Goal: Contribute content

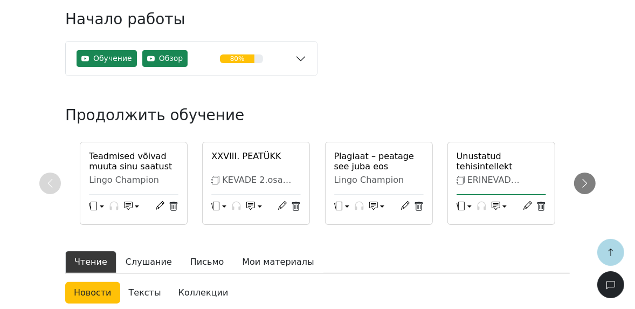
scroll to position [215, 0]
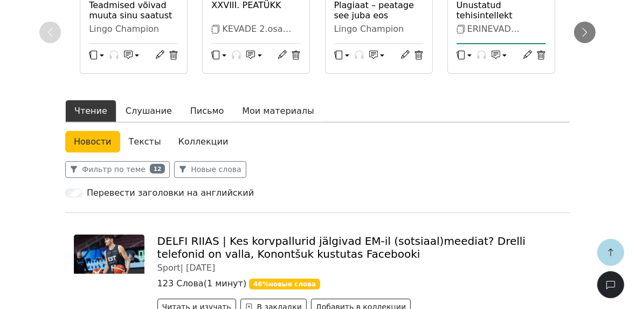
click at [203, 142] on link "Коллекции" at bounding box center [203, 142] width 67 height 22
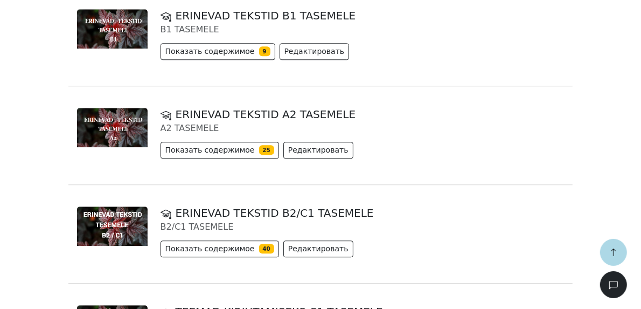
scroll to position [1810, 0]
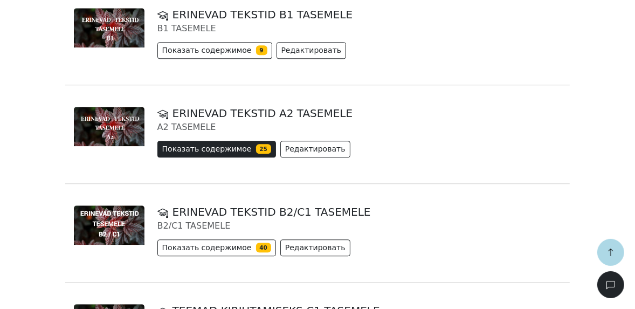
click at [233, 143] on button "Показать содержимое 25" at bounding box center [216, 149] width 119 height 17
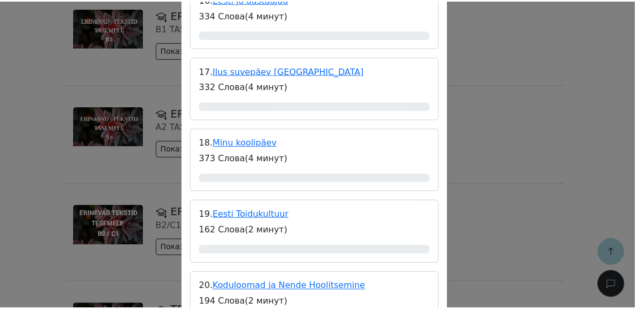
scroll to position [1465, 0]
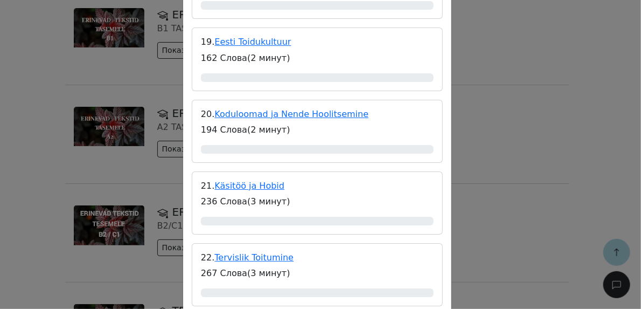
click at [502, 74] on div "ERINEVAD TEKSTID A2 TASEMELE A2 TASEMELE Содержание 1. VASTLAPÄEV 286 Слова ( 3…" at bounding box center [320, 154] width 641 height 309
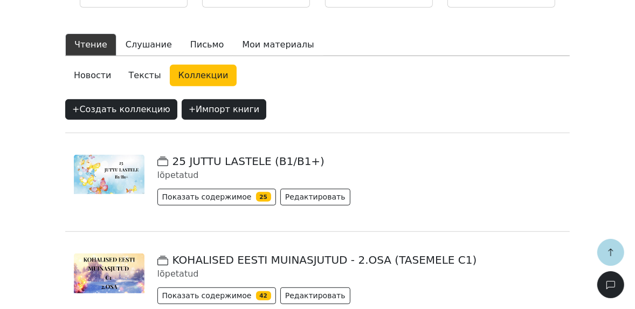
scroll to position [215, 0]
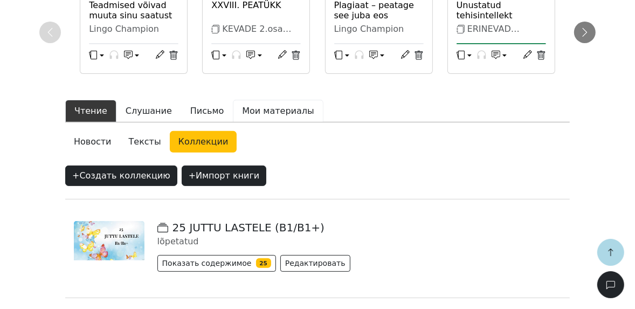
click at [246, 110] on button "Мои материалы" at bounding box center [278, 111] width 90 height 23
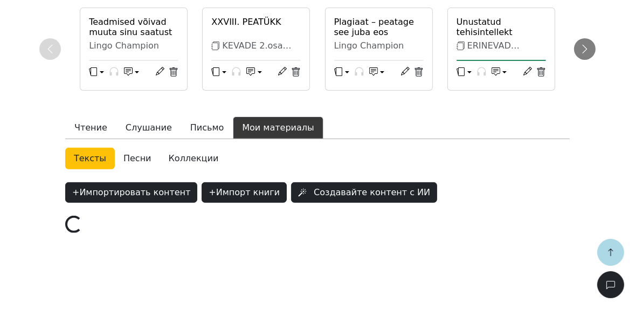
scroll to position [197, 0]
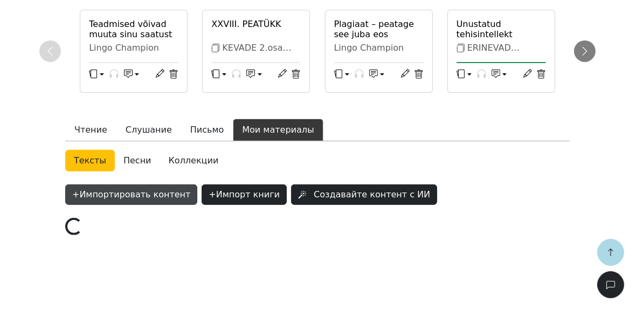
click at [89, 194] on button "+ Импортировать контент" at bounding box center [131, 194] width 132 height 20
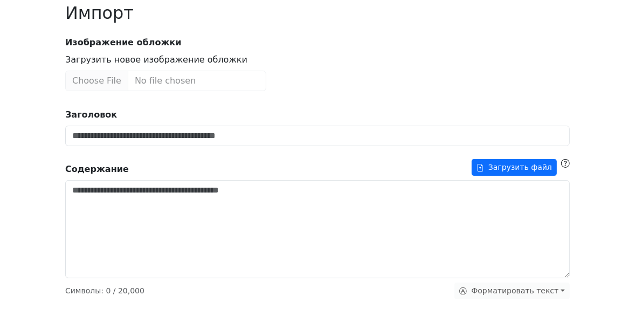
scroll to position [86, 0]
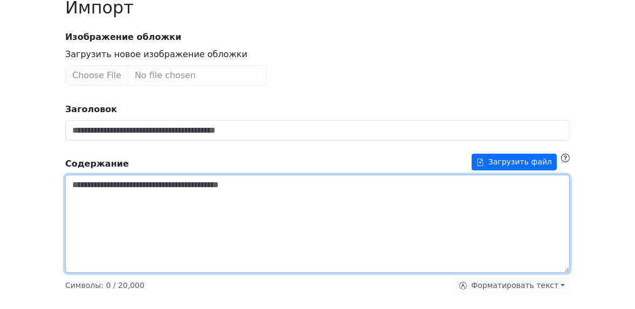
click at [175, 200] on textarea "Заголовок" at bounding box center [317, 224] width 504 height 98
paste textarea "**********"
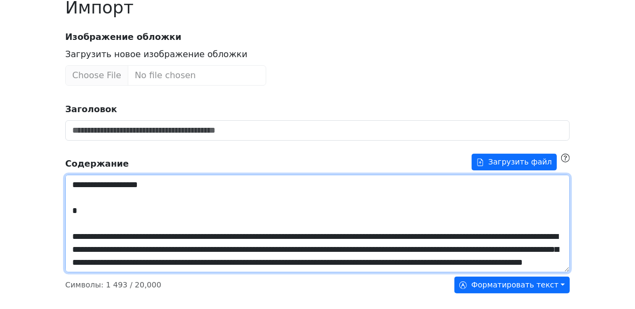
scroll to position [384, 0]
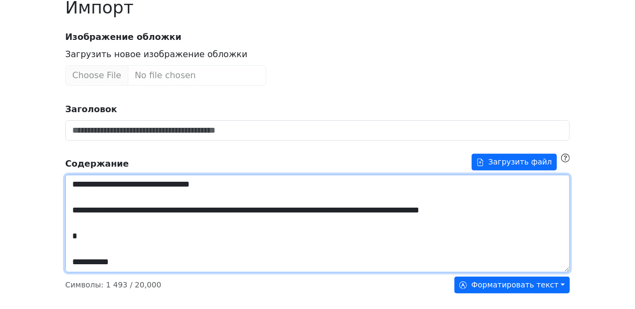
drag, startPoint x: 95, startPoint y: 242, endPoint x: 64, endPoint y: 234, distance: 32.7
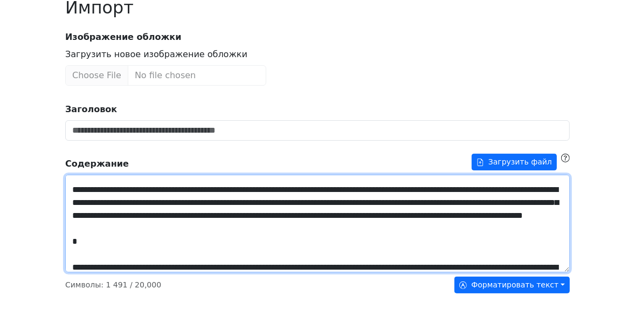
scroll to position [0, 0]
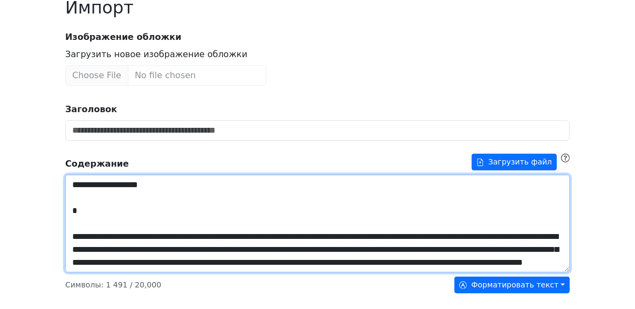
drag, startPoint x: 155, startPoint y: 184, endPoint x: 59, endPoint y: 185, distance: 95.9
type textarea "**********"
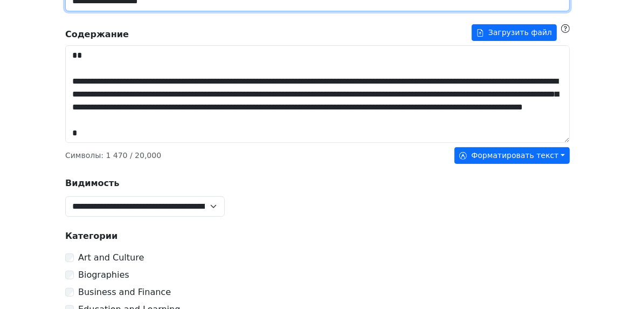
scroll to position [43, 0]
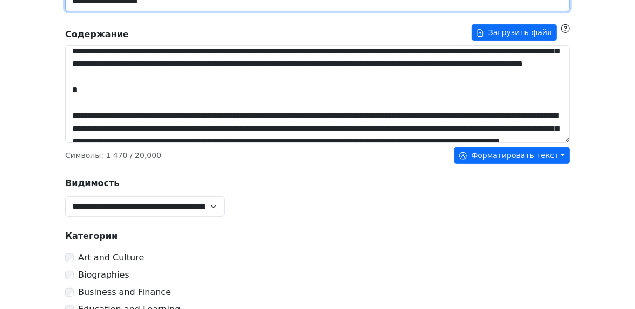
type input "**********"
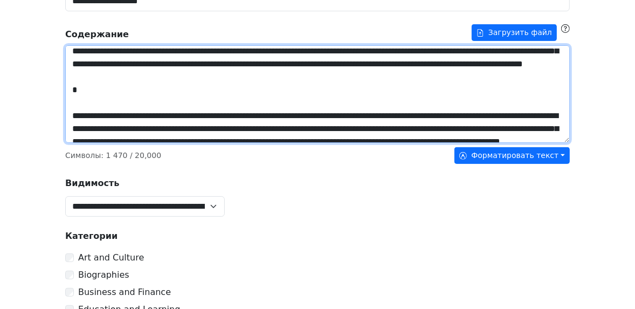
drag, startPoint x: 316, startPoint y: 52, endPoint x: 310, endPoint y: 56, distance: 7.0
click at [315, 52] on textarea "Заголовок" at bounding box center [317, 94] width 504 height 98
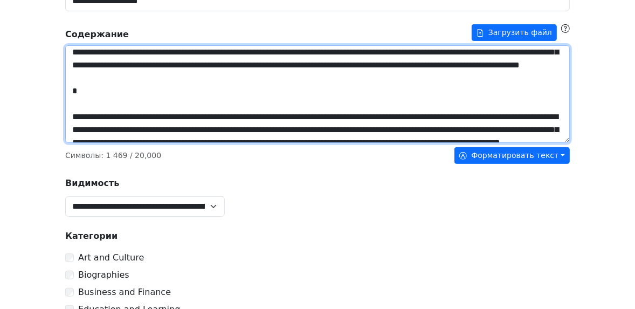
scroll to position [0, 0]
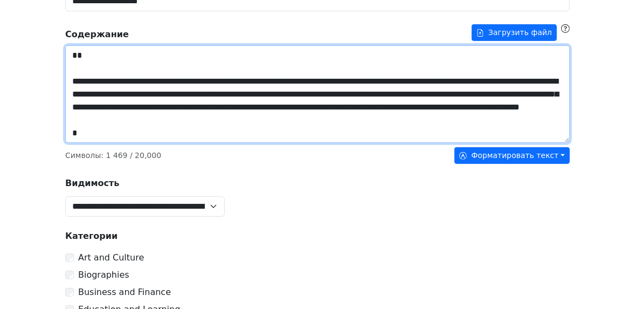
click at [276, 123] on textarea "Заголовок" at bounding box center [317, 94] width 504 height 98
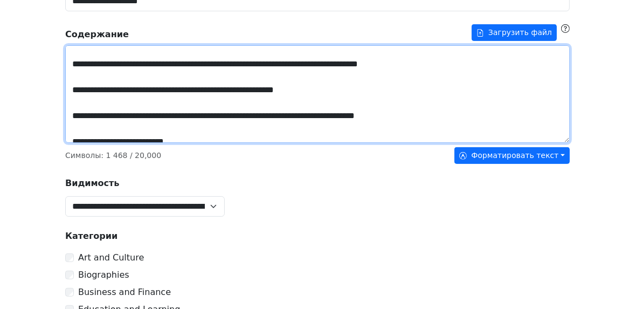
scroll to position [215, 0]
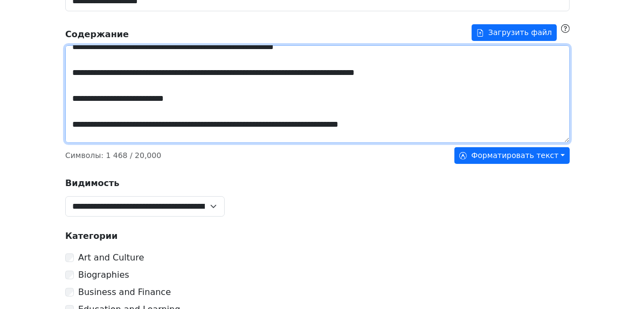
click at [308, 108] on textarea "Заголовок" at bounding box center [317, 94] width 504 height 98
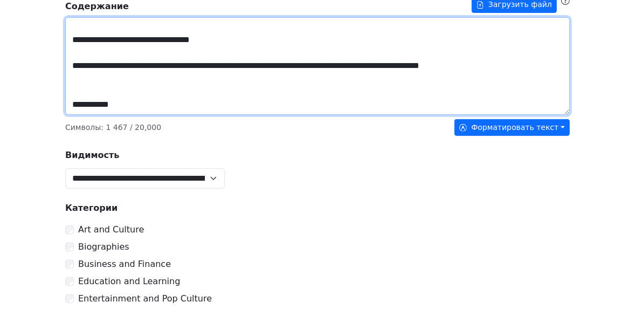
scroll to position [259, 0]
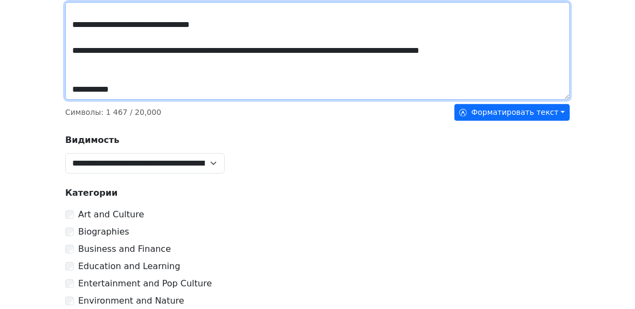
type textarea "**********"
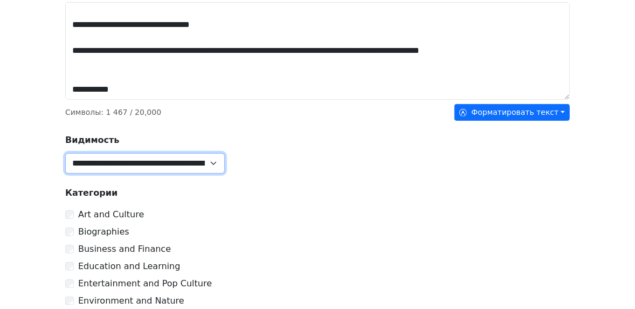
click at [173, 164] on select "**********" at bounding box center [144, 163] width 159 height 20
select select "******"
click at [65, 153] on select "**********" at bounding box center [144, 163] width 159 height 20
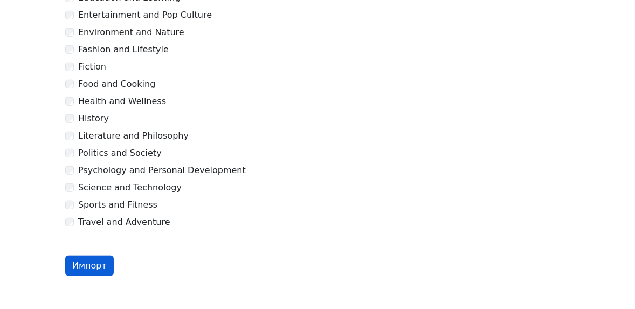
click at [92, 264] on button "Импорт" at bounding box center [89, 265] width 48 height 20
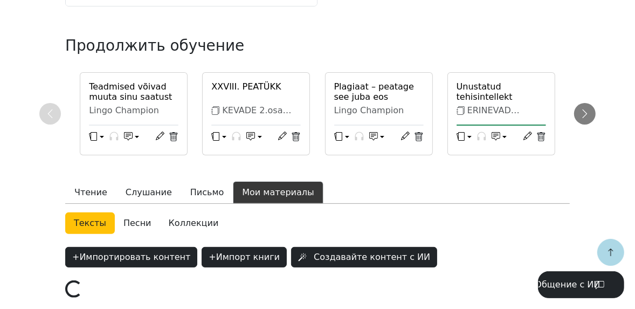
scroll to position [172, 0]
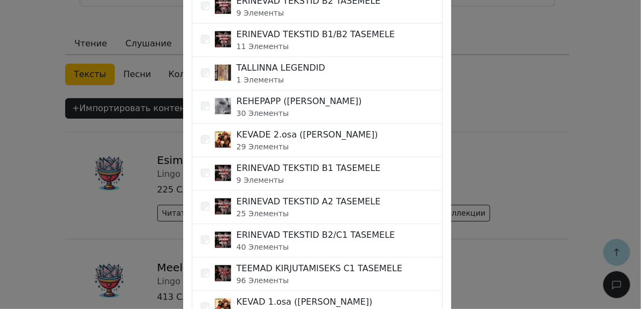
scroll to position [474, 0]
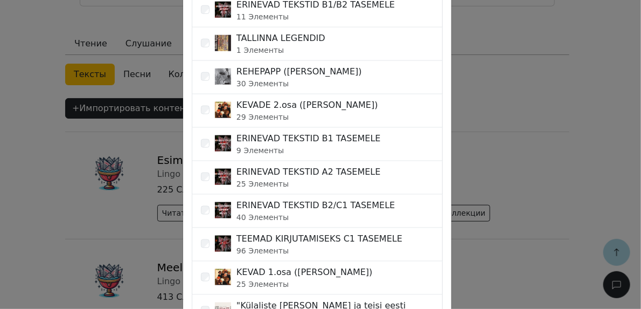
click at [331, 171] on div "ERINEVAD TEKSTID A2 TASEMELE" at bounding box center [308, 171] width 144 height 13
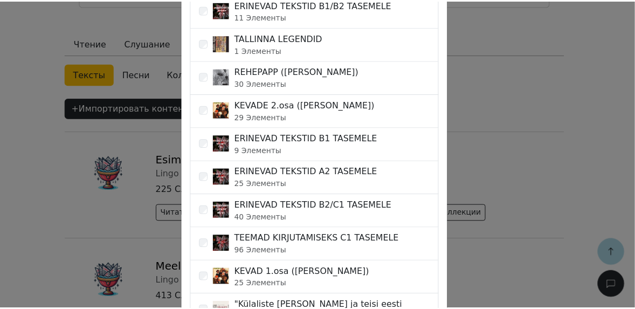
scroll to position [613, 0]
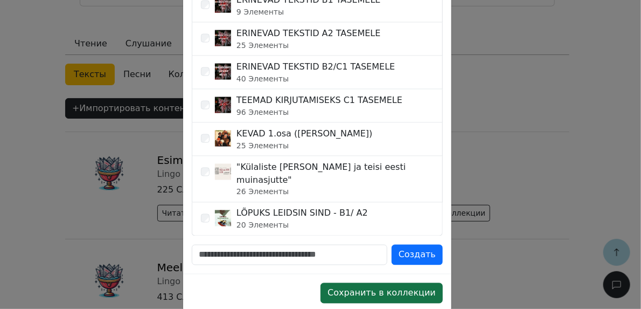
click at [378, 283] on button "Сохранить в коллекции" at bounding box center [382, 293] width 122 height 20
